Goal: Contribute content: Contribute content

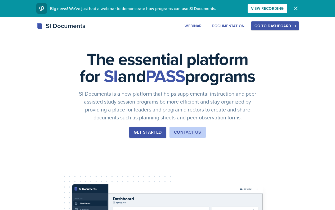
click at [260, 20] on div "The essential platform for SI and PASS programs SI Documents is a new platform …" at bounding box center [167, 177] width 335 height 321
click at [263, 24] on div "Go to Dashboard" at bounding box center [274, 26] width 41 height 4
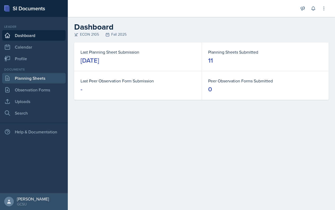
click at [25, 77] on link "Planning Sheets" at bounding box center [33, 78] width 63 height 11
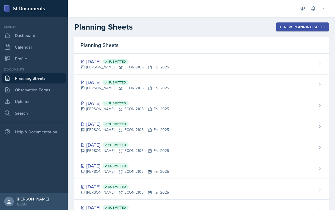
click at [285, 28] on div "New Planning Sheet" at bounding box center [302, 27] width 46 height 4
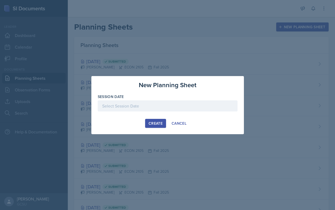
click at [154, 107] on div at bounding box center [168, 106] width 140 height 11
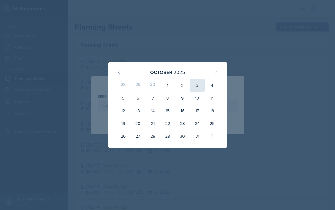
click at [201, 86] on div "3" at bounding box center [197, 85] width 15 height 13
type input "[DATE]"
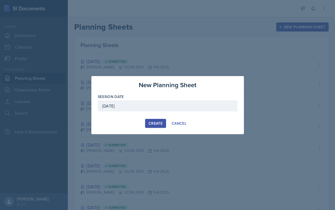
click at [149, 128] on button "Create" at bounding box center [155, 123] width 21 height 9
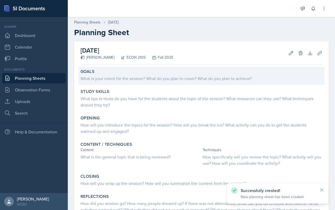
click at [160, 83] on div "Goals What is your intent for the session? What do you plan to cover? What do y…" at bounding box center [201, 76] width 246 height 18
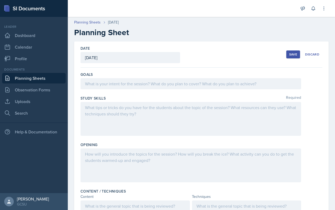
click at [155, 80] on div at bounding box center [190, 83] width 220 height 11
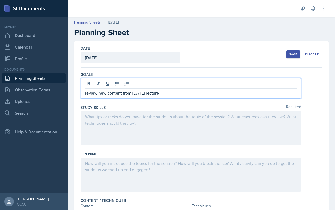
click at [86, 94] on p "review new content from [DATE] lecture" at bounding box center [190, 93] width 211 height 6
click at [103, 123] on div at bounding box center [190, 128] width 220 height 34
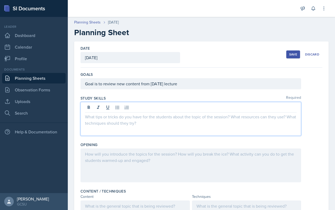
click at [117, 84] on div "Goal is to review new content from [DATE] lecture" at bounding box center [190, 83] width 220 height 11
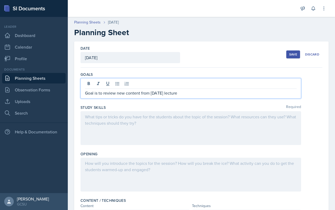
click at [118, 94] on p "Goal is to review new content from [DATE] lecture" at bounding box center [190, 93] width 211 height 6
click at [166, 121] on div at bounding box center [190, 128] width 220 height 34
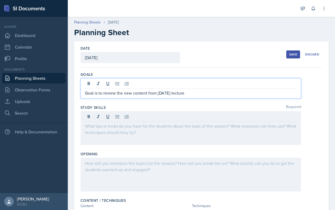
click at [199, 82] on div "Goal is to review the new content from [DATE] lecture" at bounding box center [190, 88] width 220 height 20
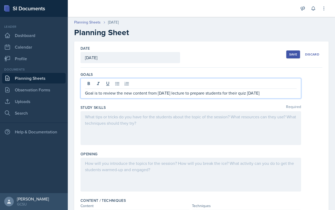
click at [138, 124] on div at bounding box center [190, 128] width 220 height 34
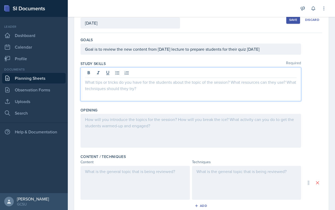
scroll to position [36, 0]
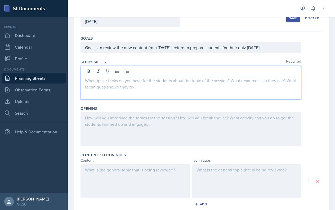
click at [138, 124] on div at bounding box center [190, 129] width 220 height 34
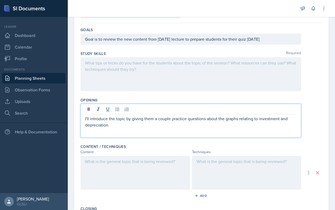
scroll to position [55, 0]
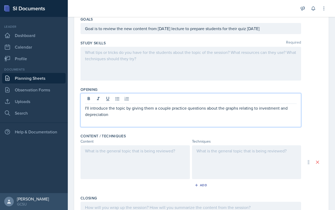
click at [140, 169] on div at bounding box center [134, 163] width 109 height 34
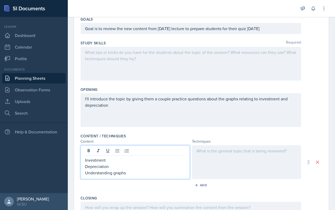
click at [256, 162] on div at bounding box center [246, 163] width 109 height 34
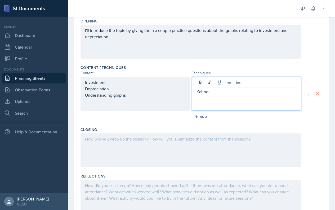
scroll to position [124, 0]
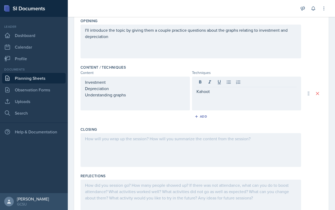
click at [176, 152] on div at bounding box center [190, 150] width 220 height 34
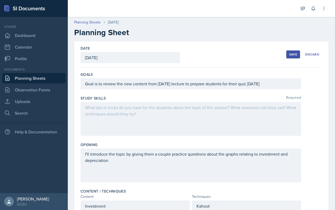
scroll to position [0, 0]
click at [188, 116] on div at bounding box center [190, 119] width 220 height 34
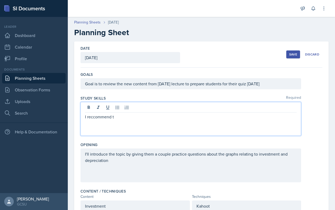
click at [88, 116] on p "I reccommend t" at bounding box center [190, 117] width 211 height 6
click at [143, 121] on div "I'll reccommend t" at bounding box center [190, 119] width 220 height 34
click at [131, 115] on p "I'll reccommend t" at bounding box center [190, 117] width 211 height 6
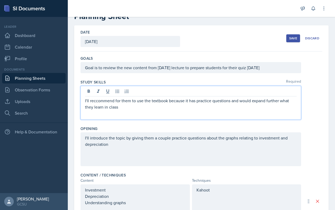
scroll to position [17, 0]
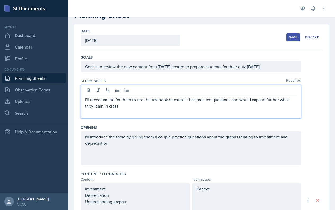
click at [312, 132] on div "I'll introduce the topic by giving them a couple practice questions about the g…" at bounding box center [201, 148] width 242 height 34
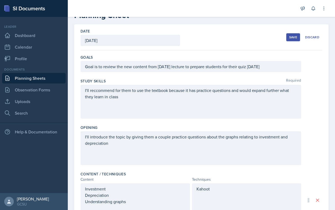
click at [93, 101] on div "I'll reccommend for them to use the textbook because it has practice questions …" at bounding box center [190, 102] width 220 height 34
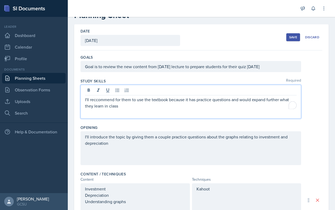
click at [98, 101] on p "I'll reccommend for them to use the textbook because it has practice questions …" at bounding box center [190, 103] width 211 height 13
click at [139, 112] on div "I'll recommend for them to use the textbook because it has practice questions a…" at bounding box center [190, 102] width 220 height 34
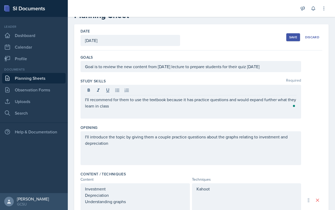
click at [139, 112] on div "I'll recommend for them to use the textbook because it has practice questions a…" at bounding box center [190, 102] width 220 height 34
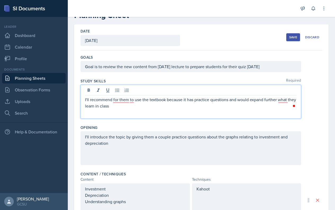
click at [121, 107] on p "I'll recommend for them to use the textbook because it has practice questions a…" at bounding box center [190, 103] width 211 height 13
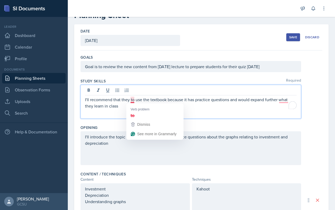
click at [132, 100] on p "I'll recommend that they to use the textbook because it has practice questions …" at bounding box center [190, 103] width 211 height 13
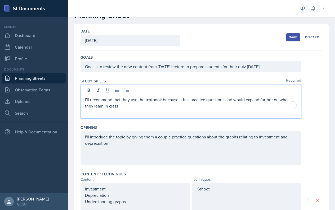
click at [319, 134] on div "I'll introduce the topic by giving them a couple practice questions about the g…" at bounding box center [201, 148] width 242 height 34
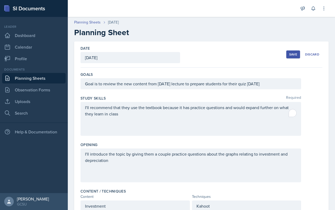
scroll to position [0, 0]
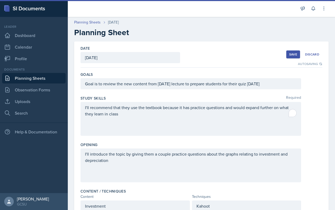
click at [290, 53] on div "Save" at bounding box center [293, 54] width 8 height 4
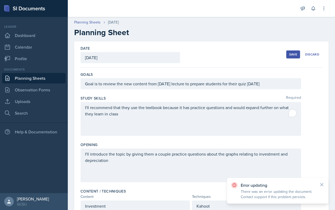
click at [291, 51] on button "Save" at bounding box center [293, 55] width 14 height 8
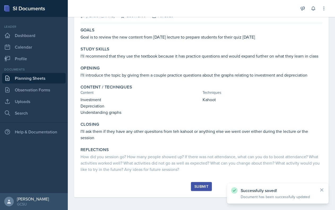
scroll to position [42, 0]
click at [196, 186] on div "Submit" at bounding box center [201, 187] width 14 height 4
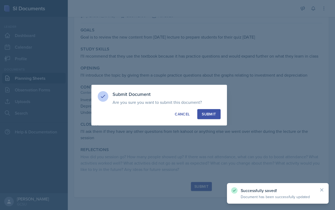
click at [209, 116] on div "Submit" at bounding box center [209, 114] width 14 height 5
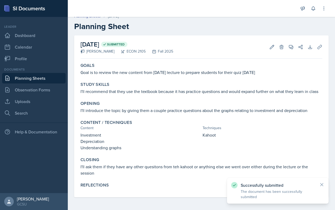
scroll to position [6, 0]
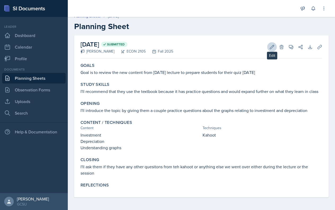
click at [272, 49] on icon at bounding box center [271, 46] width 5 height 5
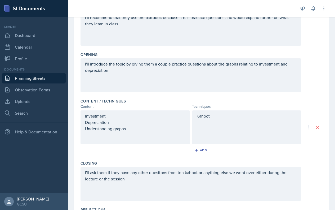
scroll to position [90, 0]
click at [203, 150] on div "Add" at bounding box center [201, 150] width 11 height 4
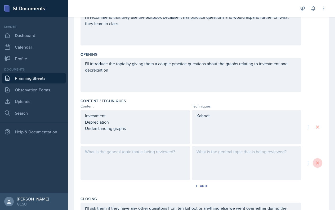
click at [316, 165] on icon at bounding box center [317, 163] width 3 height 3
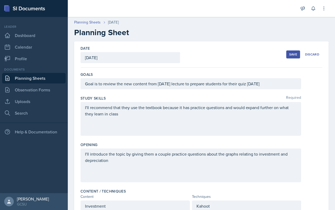
scroll to position [0, 0]
click at [39, 101] on link "Uploads" at bounding box center [33, 101] width 63 height 11
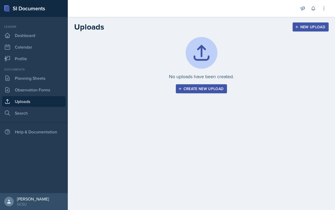
click at [211, 89] on div "Create new upload" at bounding box center [201, 89] width 44 height 4
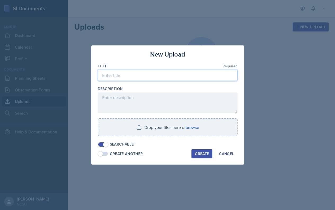
click at [147, 77] on input at bounding box center [168, 75] width 140 height 11
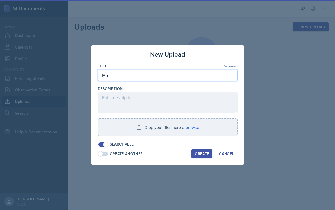
type input "M"
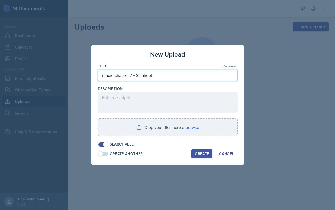
type input "macro chapter 7 + 8 kahoot"
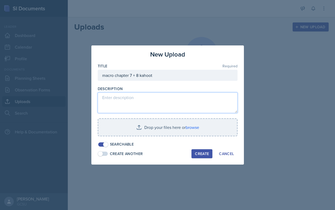
click at [187, 95] on textarea at bounding box center [168, 103] width 140 height 21
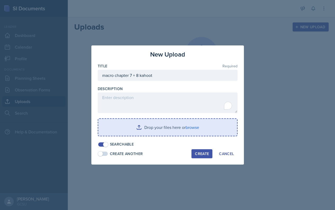
click at [184, 129] on input "file" at bounding box center [167, 127] width 139 height 17
click at [196, 127] on input "file" at bounding box center [167, 127] width 139 height 17
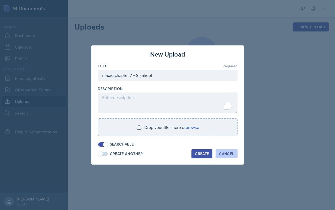
click at [226, 155] on div "Cancel" at bounding box center [226, 154] width 15 height 4
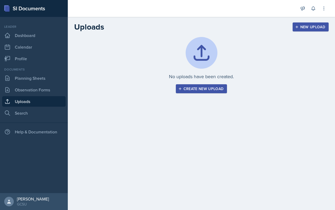
click at [299, 24] on button "New Upload" at bounding box center [310, 26] width 36 height 9
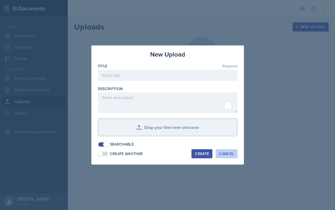
click at [221, 156] on div "Cancel" at bounding box center [226, 154] width 15 height 4
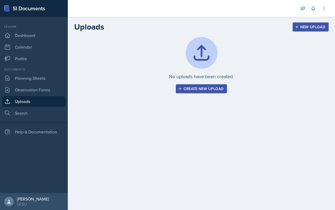
click at [212, 89] on div "Create new upload" at bounding box center [201, 89] width 44 height 4
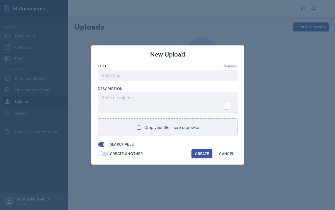
click at [262, 57] on div at bounding box center [167, 105] width 335 height 210
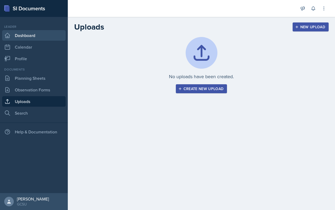
click at [23, 38] on link "Dashboard" at bounding box center [33, 35] width 63 height 11
